Goal: Information Seeking & Learning: Learn about a topic

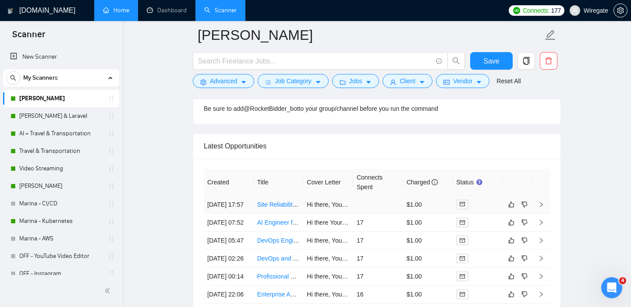
scroll to position [2214, 0]
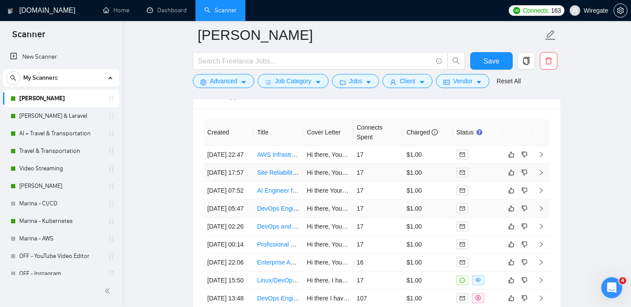
scroll to position [2262, 0]
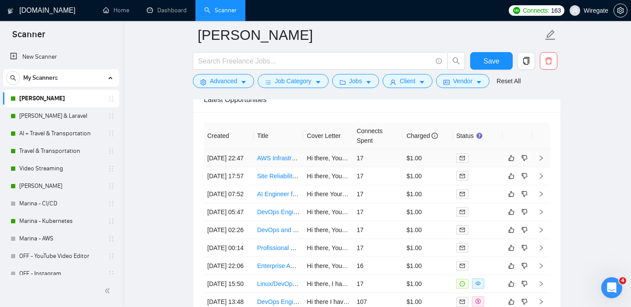
click at [268, 159] on link "AWS Infrastructure Setup with IaC/DevOps Practices" at bounding box center [329, 158] width 144 height 7
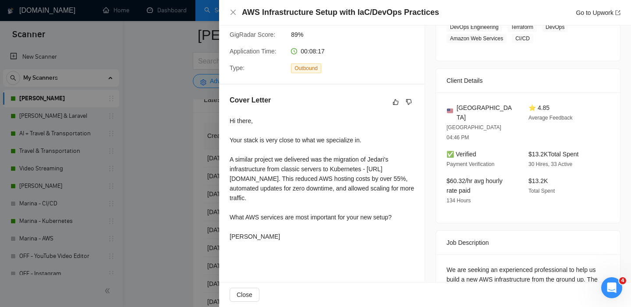
scroll to position [201, 0]
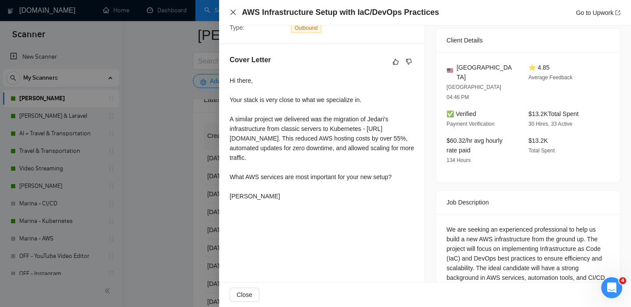
click at [234, 15] on icon "close" at bounding box center [233, 12] width 7 height 7
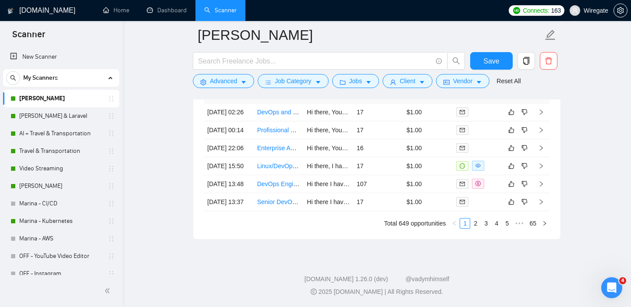
scroll to position [2408, 0]
click at [271, 188] on link "DevOps Engineer with On-Prem / Bare Metal Experience Needed" at bounding box center [346, 184] width 178 height 7
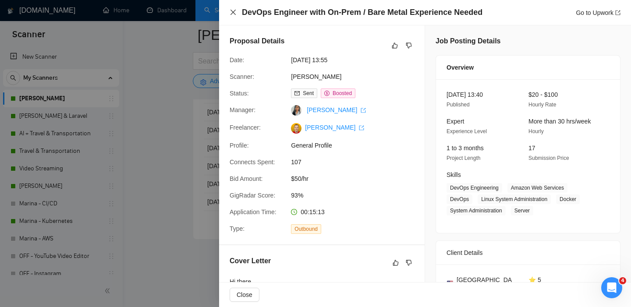
click at [231, 10] on icon "close" at bounding box center [233, 12] width 5 height 5
